Goal: Find specific page/section: Find specific page/section

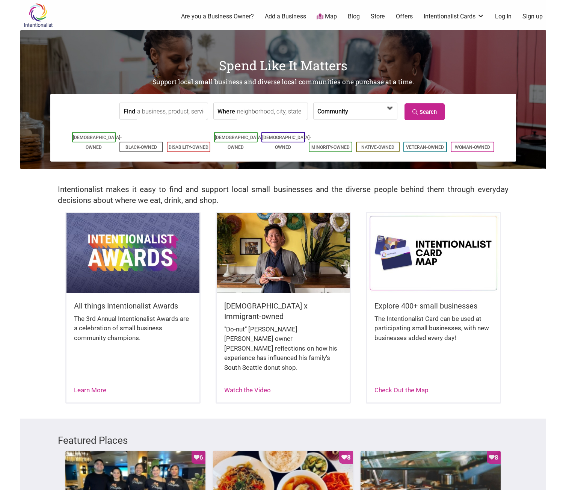
click at [379, 114] on span at bounding box center [369, 111] width 32 height 13
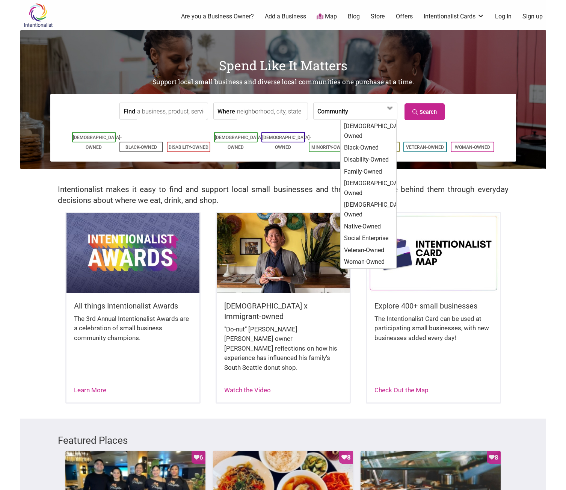
click at [536, 229] on div "All things Intentionalist Awards The 3rd Annual Intentionalist Awards are a cel…" at bounding box center [283, 315] width 526 height 207
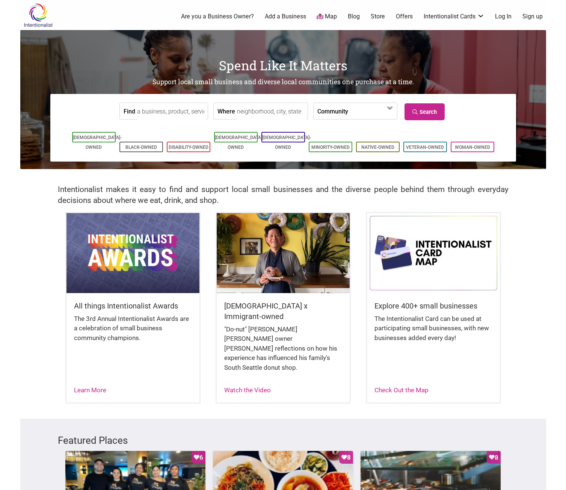
click at [328, 18] on link "Map" at bounding box center [327, 16] width 20 height 9
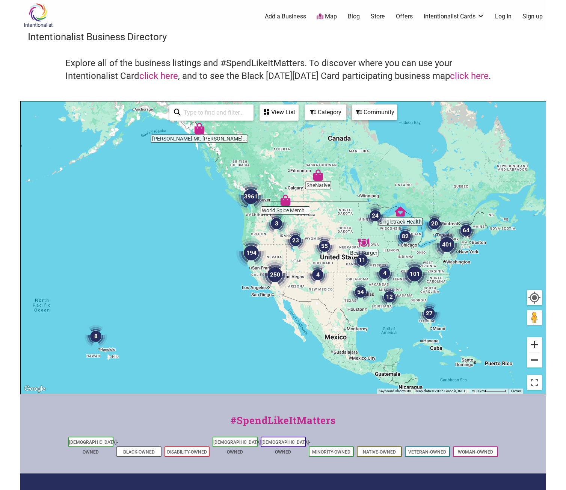
click at [536, 345] on button "Zoom in" at bounding box center [534, 344] width 15 height 15
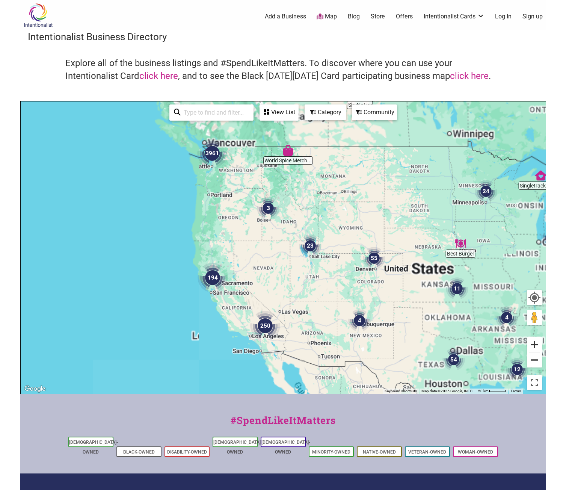
click at [536, 345] on button "Zoom in" at bounding box center [534, 344] width 15 height 15
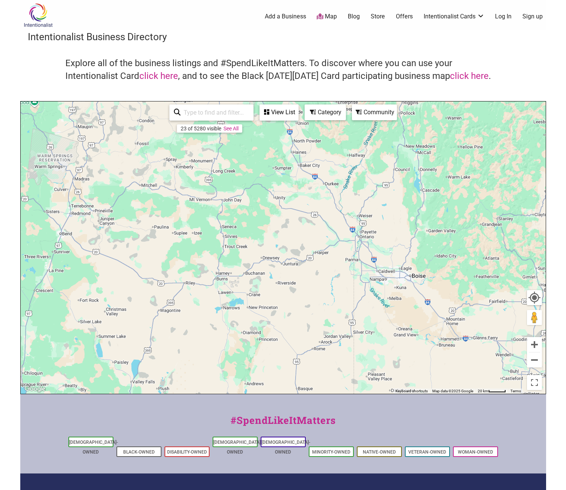
drag, startPoint x: 43, startPoint y: 147, endPoint x: 308, endPoint y: 409, distance: 372.8
click at [308, 409] on div "Intentionalist Spend like it matters 0 Add a Business Map Blog Store Offers Int…" at bounding box center [283, 291] width 526 height 582
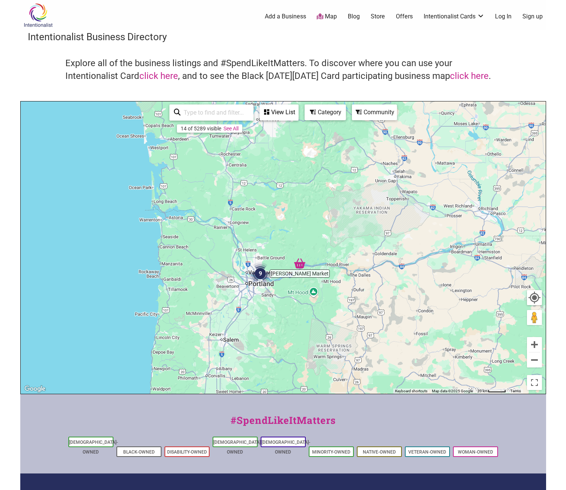
drag, startPoint x: 159, startPoint y: 202, endPoint x: 408, endPoint y: 380, distance: 306.0
click at [408, 380] on div "To navigate, press the arrow keys." at bounding box center [283, 247] width 525 height 292
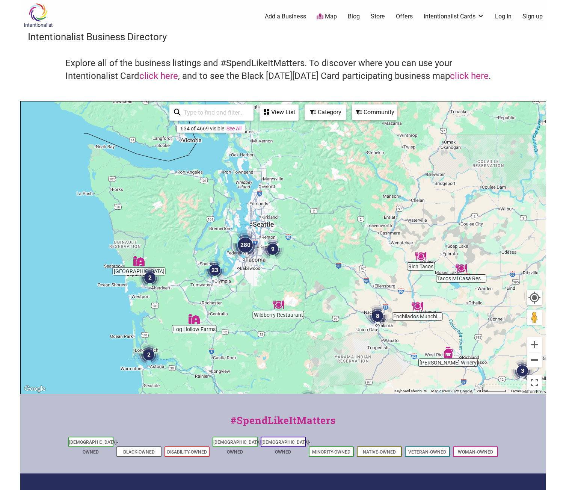
drag, startPoint x: 250, startPoint y: 157, endPoint x: 232, endPoint y: 315, distance: 159.8
click at [232, 315] on div "To navigate, press the arrow keys." at bounding box center [283, 247] width 525 height 292
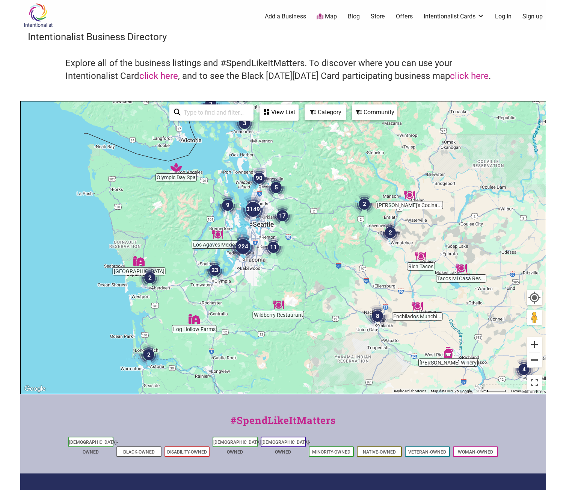
click at [533, 345] on button "Zoom in" at bounding box center [534, 344] width 15 height 15
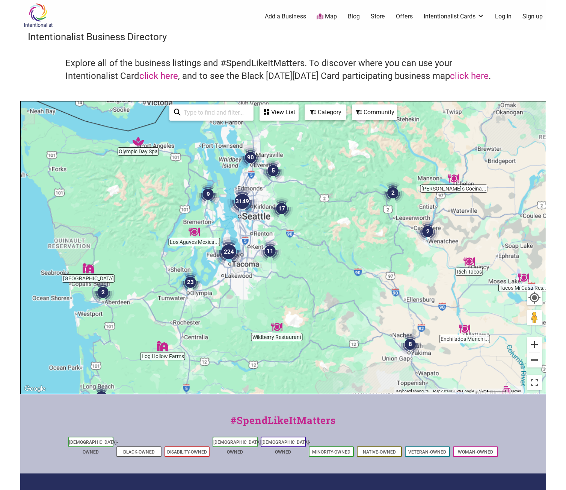
click at [533, 345] on button "Zoom in" at bounding box center [534, 344] width 15 height 15
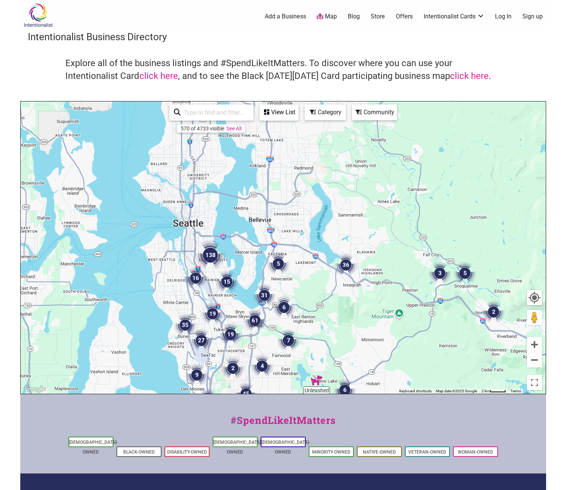
drag, startPoint x: 76, startPoint y: 138, endPoint x: 239, endPoint y: 302, distance: 231.3
click at [239, 302] on div "To navigate, press the arrow keys." at bounding box center [283, 247] width 525 height 292
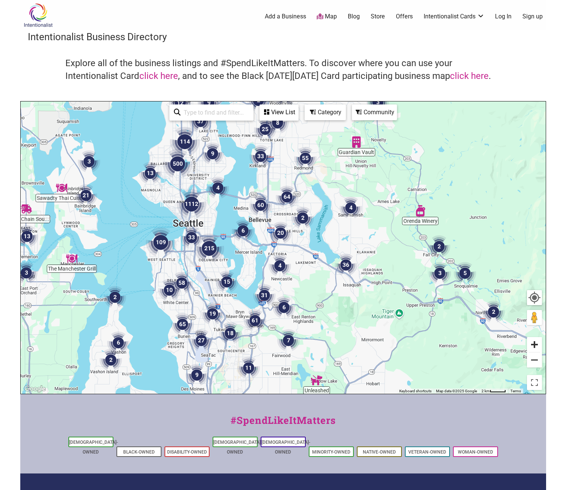
click at [537, 347] on button "Zoom in" at bounding box center [534, 344] width 15 height 15
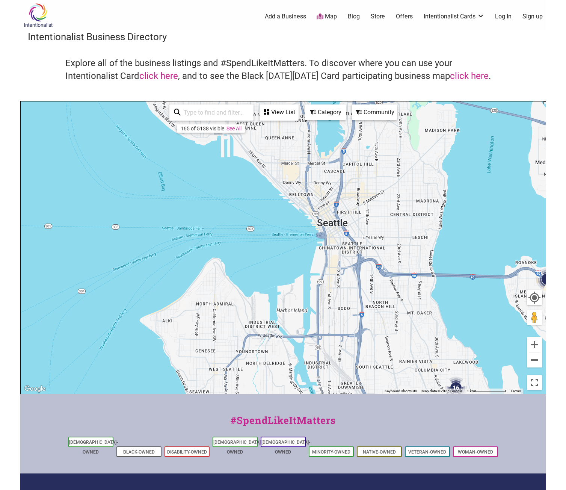
drag, startPoint x: 94, startPoint y: 213, endPoint x: 527, endPoint y: 287, distance: 438.9
click at [527, 287] on div "To navigate, press the arrow keys." at bounding box center [283, 247] width 525 height 292
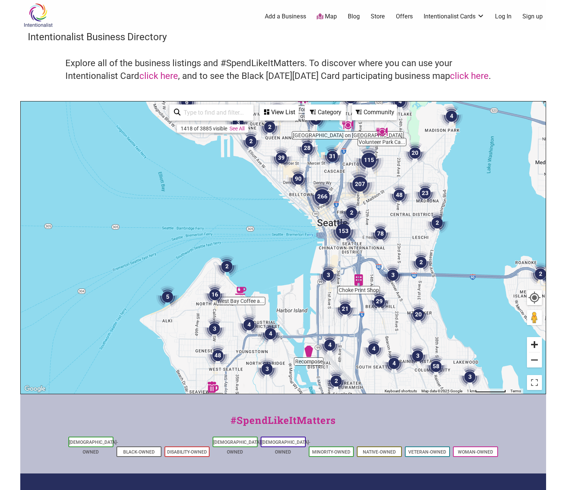
click at [535, 345] on button "Zoom in" at bounding box center [534, 344] width 15 height 15
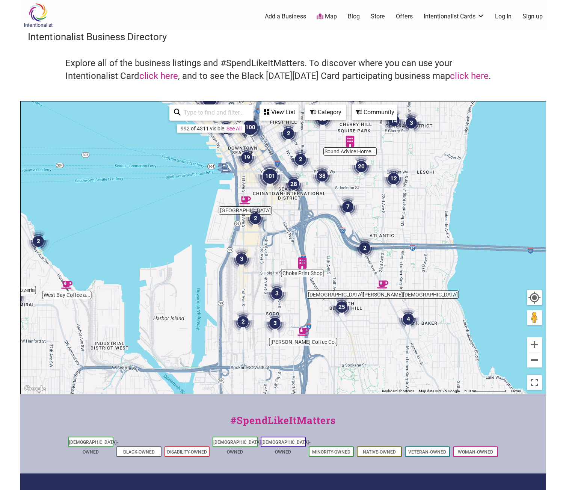
drag, startPoint x: 341, startPoint y: 288, endPoint x: 208, endPoint y: 232, distance: 143.9
click at [208, 232] on div "To navigate, press the arrow keys." at bounding box center [283, 247] width 525 height 292
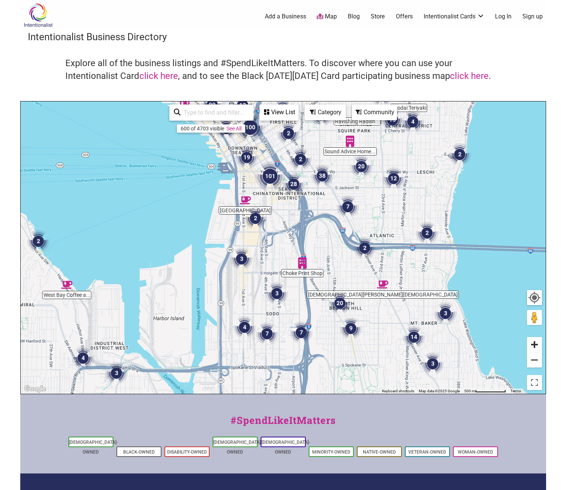
click at [533, 344] on button "Zoom in" at bounding box center [534, 344] width 15 height 15
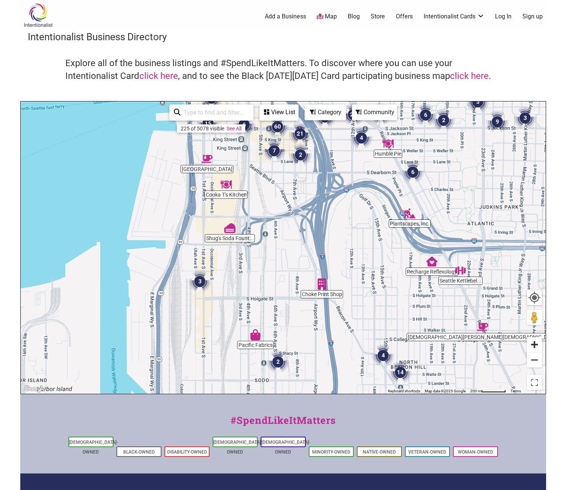
click at [533, 344] on button "Zoom in" at bounding box center [534, 344] width 15 height 15
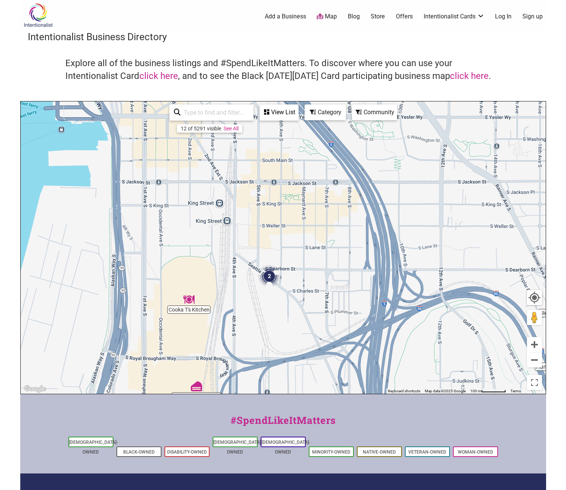
drag, startPoint x: 243, startPoint y: 160, endPoint x: 264, endPoint y: 337, distance: 177.7
click at [264, 337] on div "To navigate, press the arrow keys." at bounding box center [283, 247] width 525 height 292
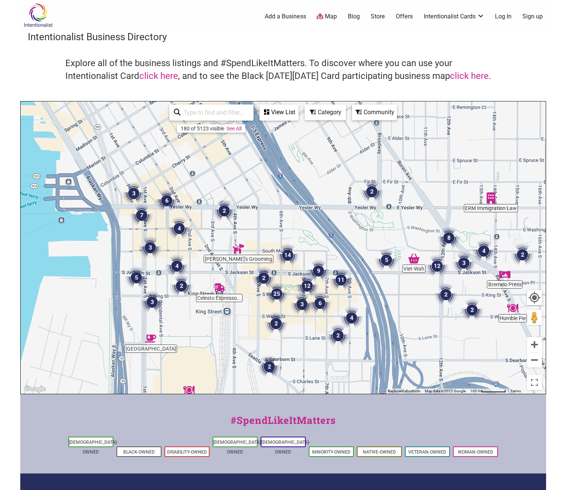
drag, startPoint x: 202, startPoint y: 173, endPoint x: 202, endPoint y: 264, distance: 90.5
click at [202, 264] on div "To navigate, press the arrow keys." at bounding box center [283, 247] width 525 height 292
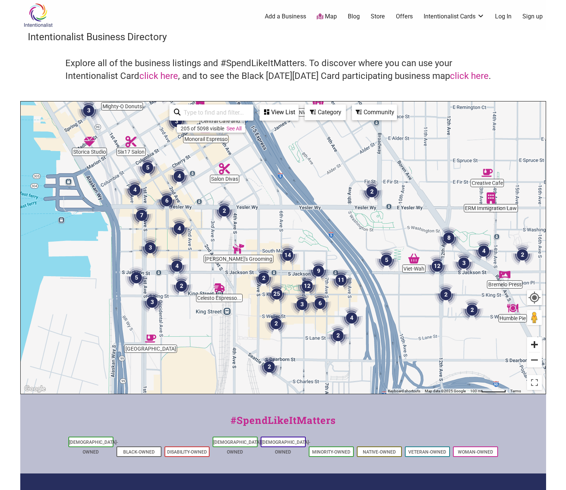
click at [537, 344] on button "Zoom in" at bounding box center [534, 344] width 15 height 15
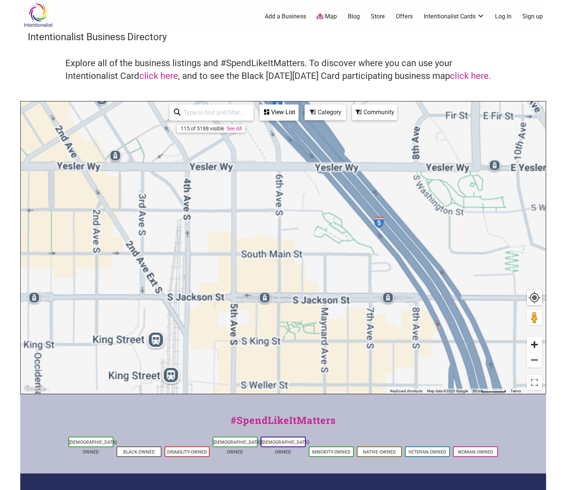
click at [537, 344] on button "Zoom in" at bounding box center [534, 344] width 15 height 15
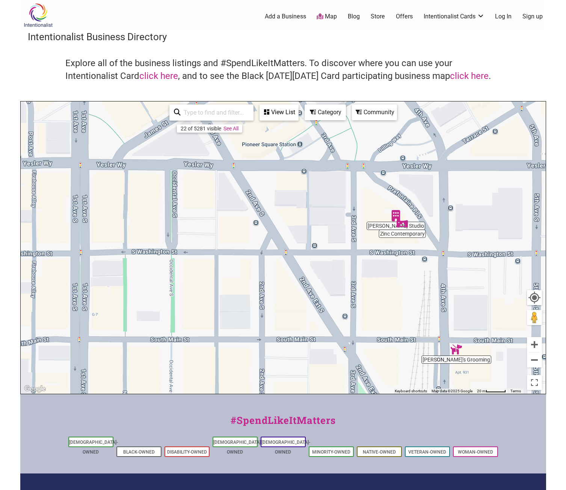
drag, startPoint x: 84, startPoint y: 204, endPoint x: 443, endPoint y: 286, distance: 368.6
click at [443, 286] on div "To navigate, press the arrow keys." at bounding box center [283, 247] width 525 height 292
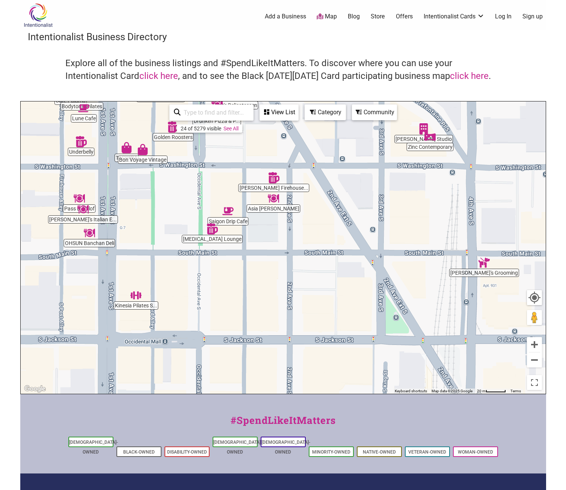
drag, startPoint x: 131, startPoint y: 295, endPoint x: 161, endPoint y: 208, distance: 91.8
click at [161, 208] on div "To navigate, press the arrow keys." at bounding box center [283, 247] width 525 height 292
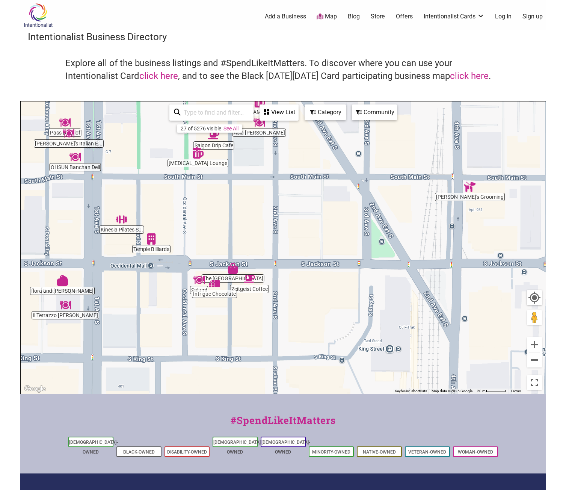
drag, startPoint x: 231, startPoint y: 300, endPoint x: 216, endPoint y: 216, distance: 85.1
click at [216, 216] on div "To navigate, press the arrow keys." at bounding box center [283, 247] width 525 height 292
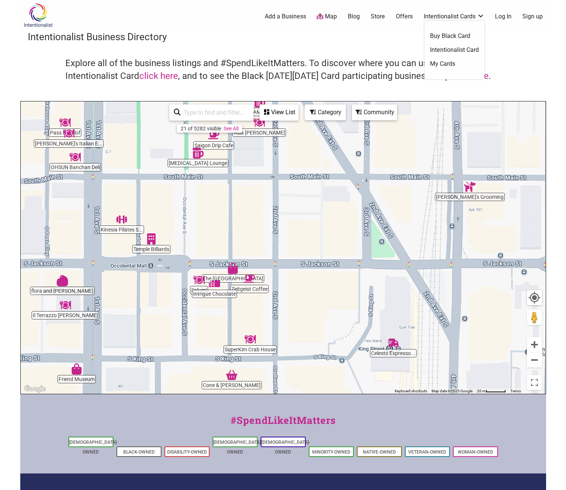
click at [459, 47] on link "Intentionalist Card" at bounding box center [454, 50] width 49 height 8
